Goal: Find specific page/section: Find specific page/section

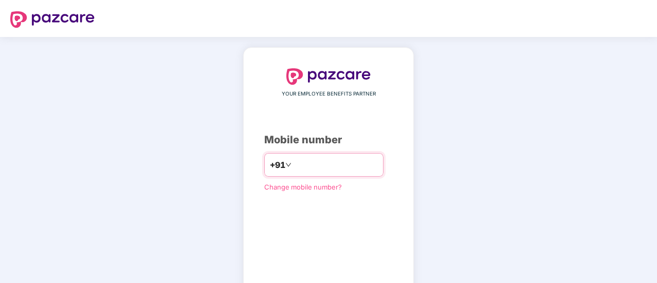
drag, startPoint x: 0, startPoint y: 0, endPoint x: 315, endPoint y: 168, distance: 357.4
click at [315, 168] on input "number" at bounding box center [336, 165] width 84 height 16
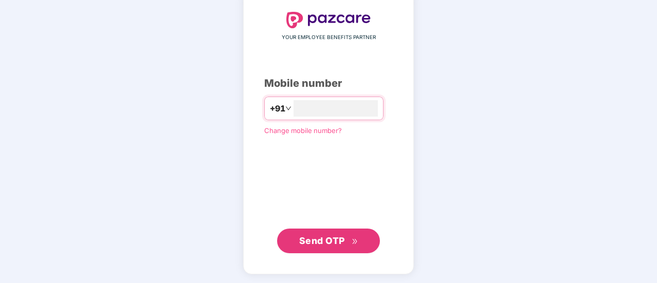
type input "**********"
click at [326, 229] on button "Send OTP" at bounding box center [328, 241] width 103 height 25
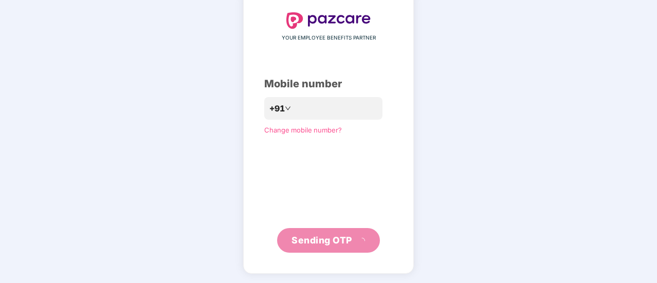
scroll to position [51, 0]
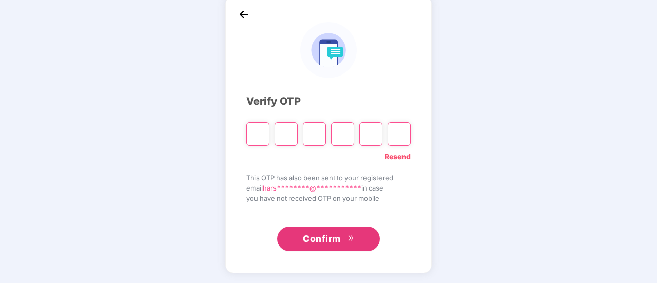
type input "*"
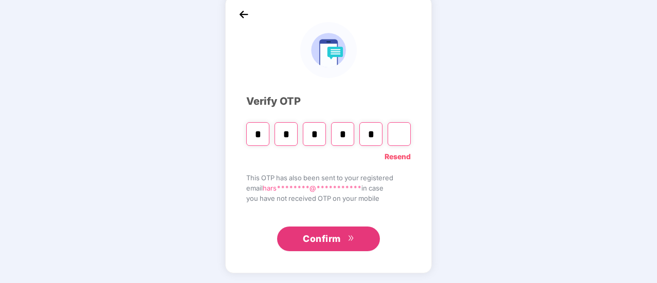
type input "*"
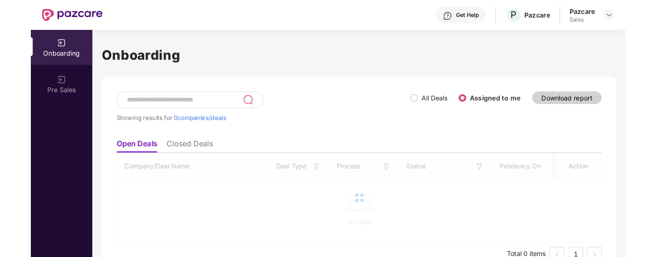
scroll to position [0, 0]
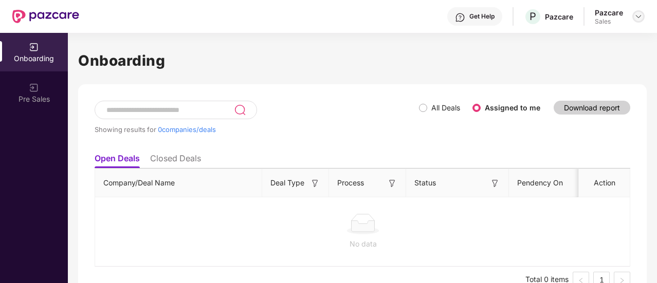
click at [637, 18] on img at bounding box center [639, 16] width 8 height 8
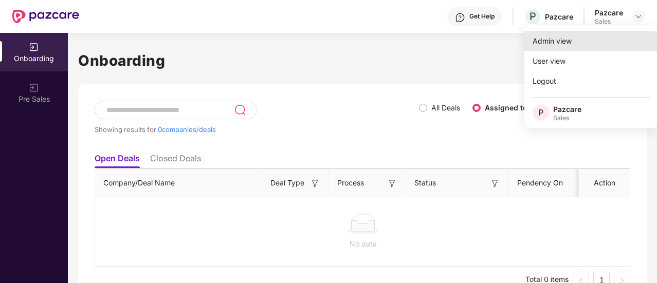
click at [592, 45] on div "Admin view" at bounding box center [592, 41] width 134 height 20
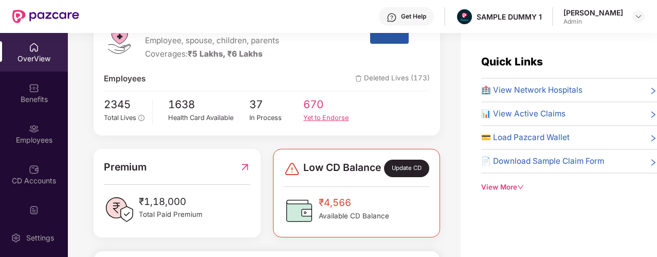
scroll to position [112, 0]
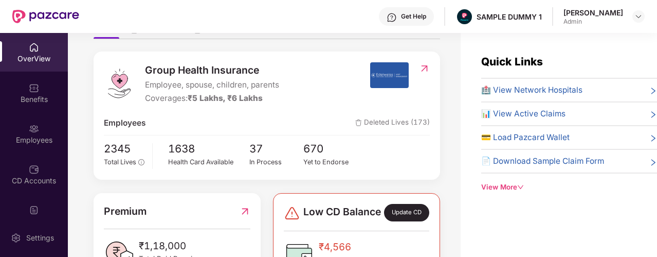
click at [421, 69] on img at bounding box center [424, 68] width 11 height 10
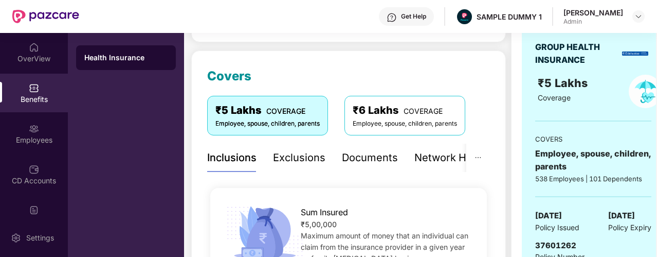
scroll to position [115, 0]
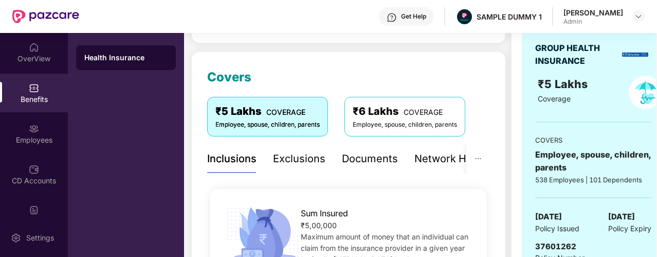
click at [299, 159] on div "Exclusions" at bounding box center [299, 159] width 52 height 16
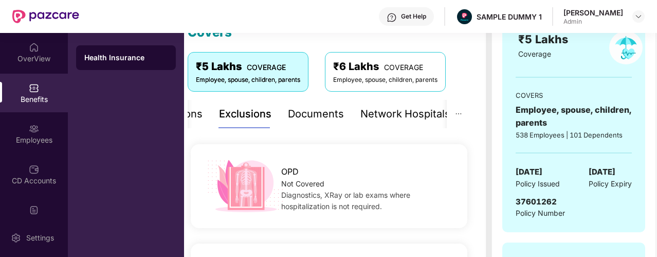
scroll to position [0, 0]
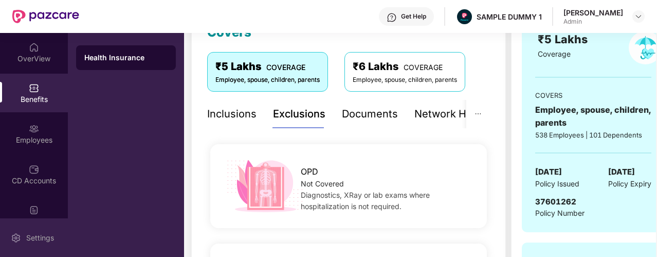
click at [35, 242] on div "Settings" at bounding box center [40, 238] width 34 height 10
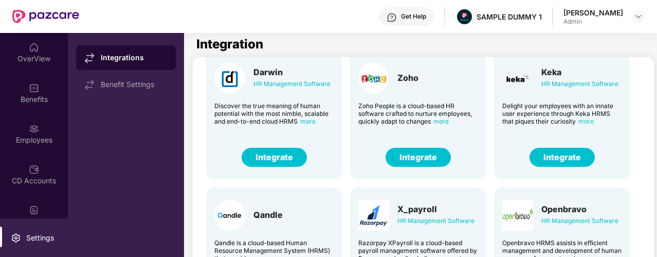
scroll to position [64, 0]
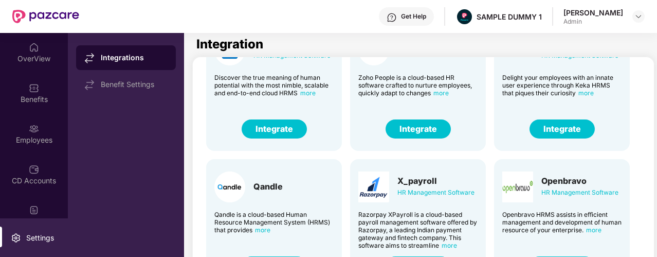
click at [292, 132] on button "Integrate" at bounding box center [274, 128] width 65 height 19
click at [417, 122] on button "Integrate" at bounding box center [418, 128] width 65 height 19
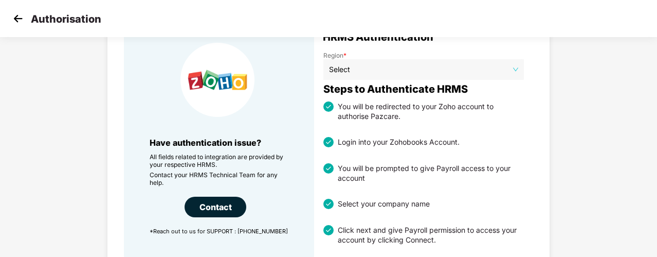
scroll to position [57, 0]
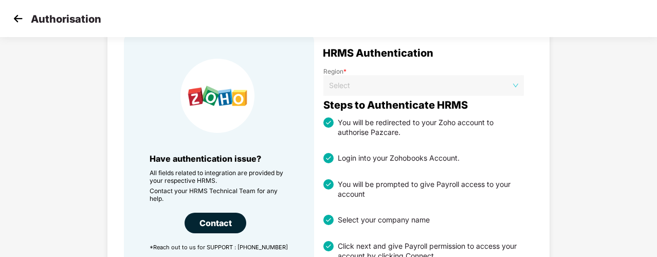
click at [471, 92] on span "Select" at bounding box center [423, 85] width 189 height 15
click at [17, 21] on img at bounding box center [17, 18] width 15 height 15
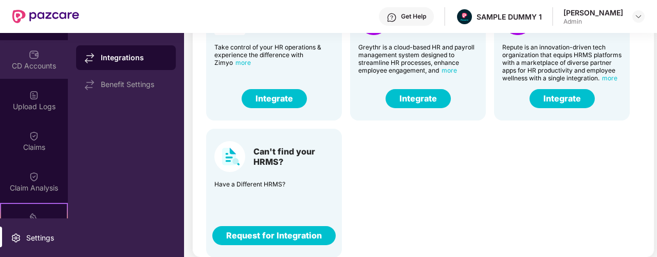
scroll to position [115, 0]
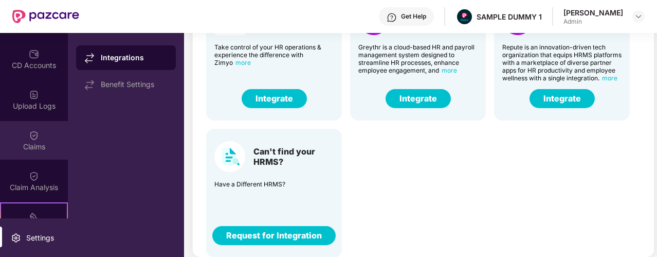
click at [38, 142] on div "Claims" at bounding box center [34, 146] width 68 height 10
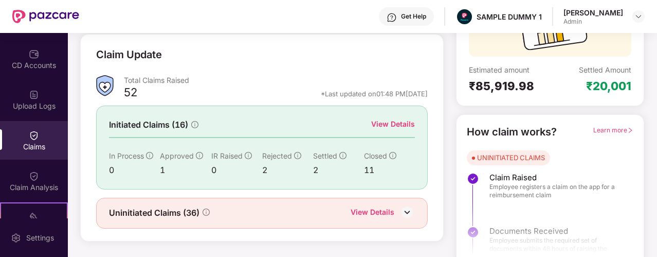
scroll to position [145, 0]
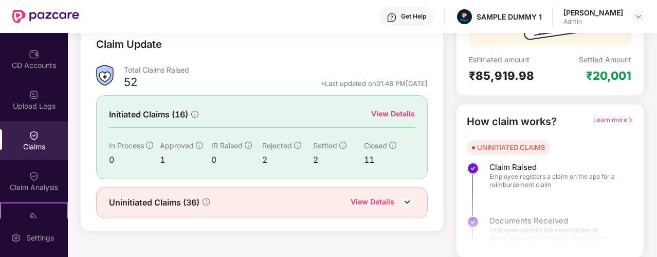
click at [385, 112] on div "View Details" at bounding box center [393, 113] width 44 height 11
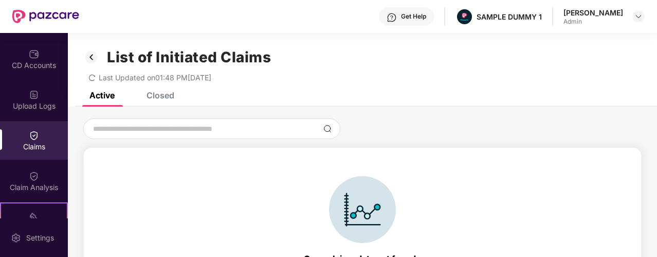
click at [165, 101] on div "Closed" at bounding box center [152, 95] width 43 height 23
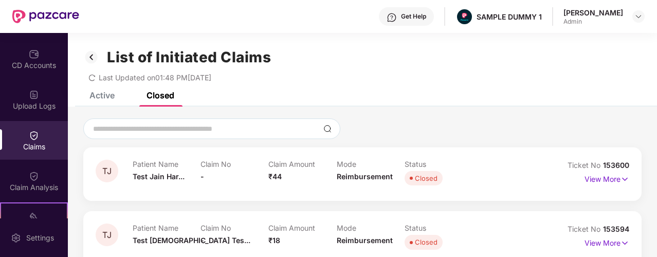
scroll to position [57, 0]
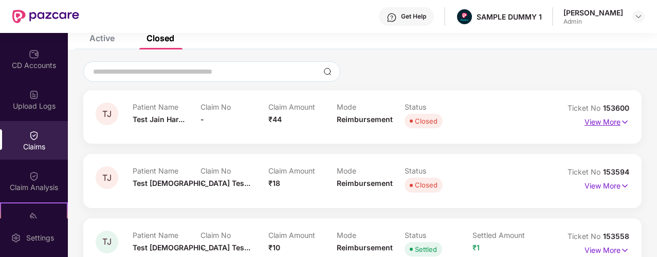
click at [606, 122] on p "View More" at bounding box center [607, 121] width 45 height 14
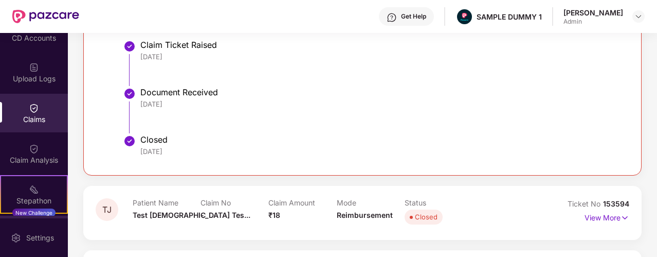
scroll to position [142, 0]
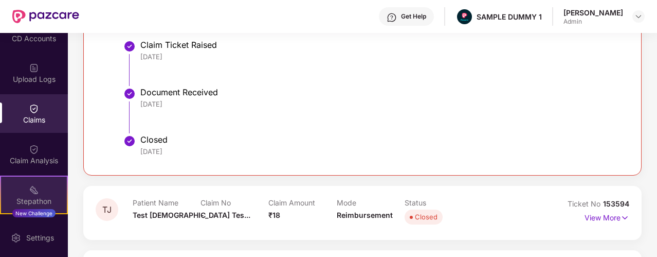
click at [47, 182] on div "Stepathon New Challenge" at bounding box center [34, 194] width 68 height 39
